Goal: Task Accomplishment & Management: Manage account settings

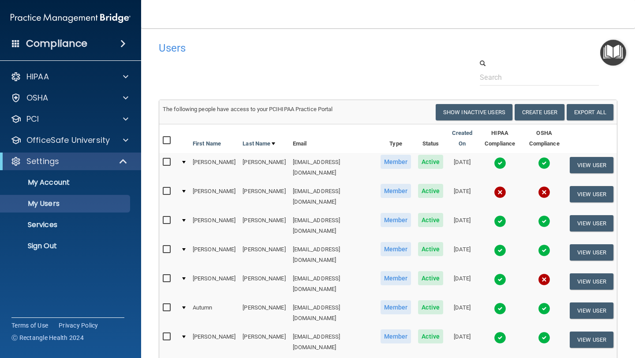
select select "20"
click at [598, 188] on button "View User" at bounding box center [592, 194] width 44 height 16
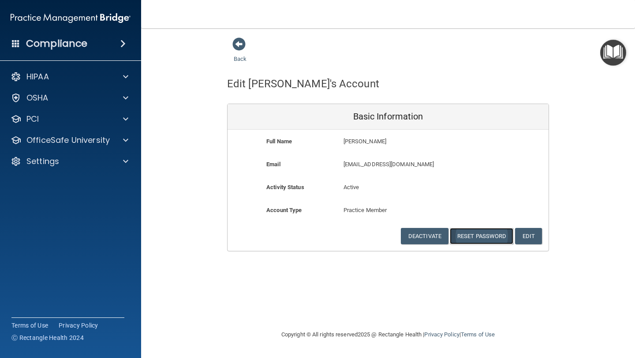
click at [481, 236] on button "Reset Password" at bounding box center [481, 236] width 63 height 16
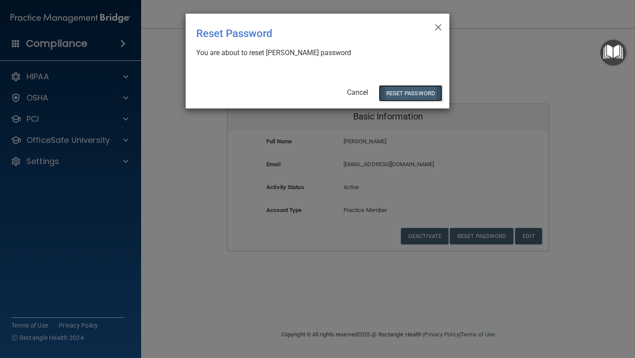
click at [402, 95] on button "Reset Password" at bounding box center [410, 93] width 63 height 16
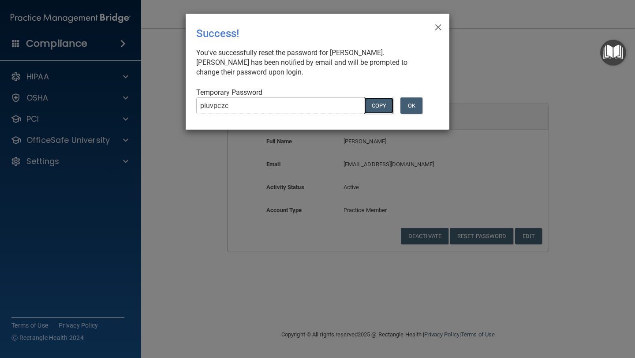
click at [375, 106] on button "COPY" at bounding box center [378, 105] width 29 height 16
click at [416, 105] on button "OK" at bounding box center [411, 105] width 22 height 16
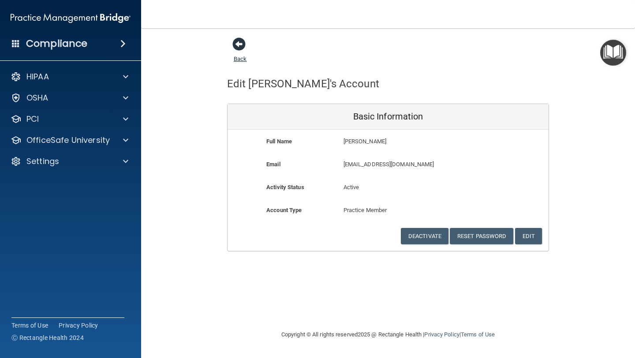
click at [240, 41] on span at bounding box center [238, 43] width 13 height 13
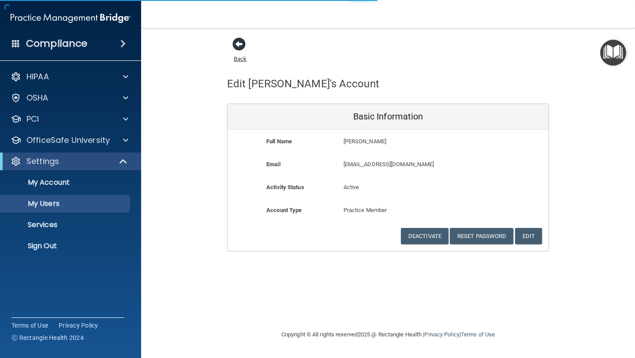
select select "20"
